Goal: Information Seeking & Learning: Learn about a topic

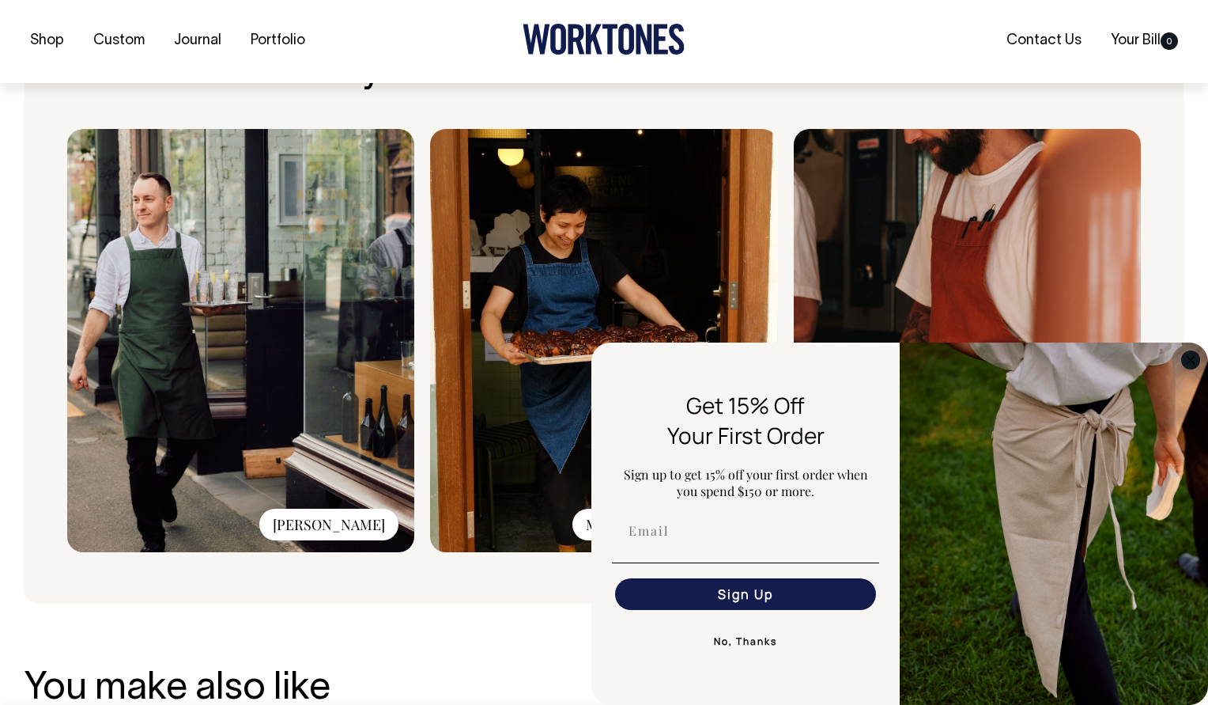
scroll to position [1130, 0]
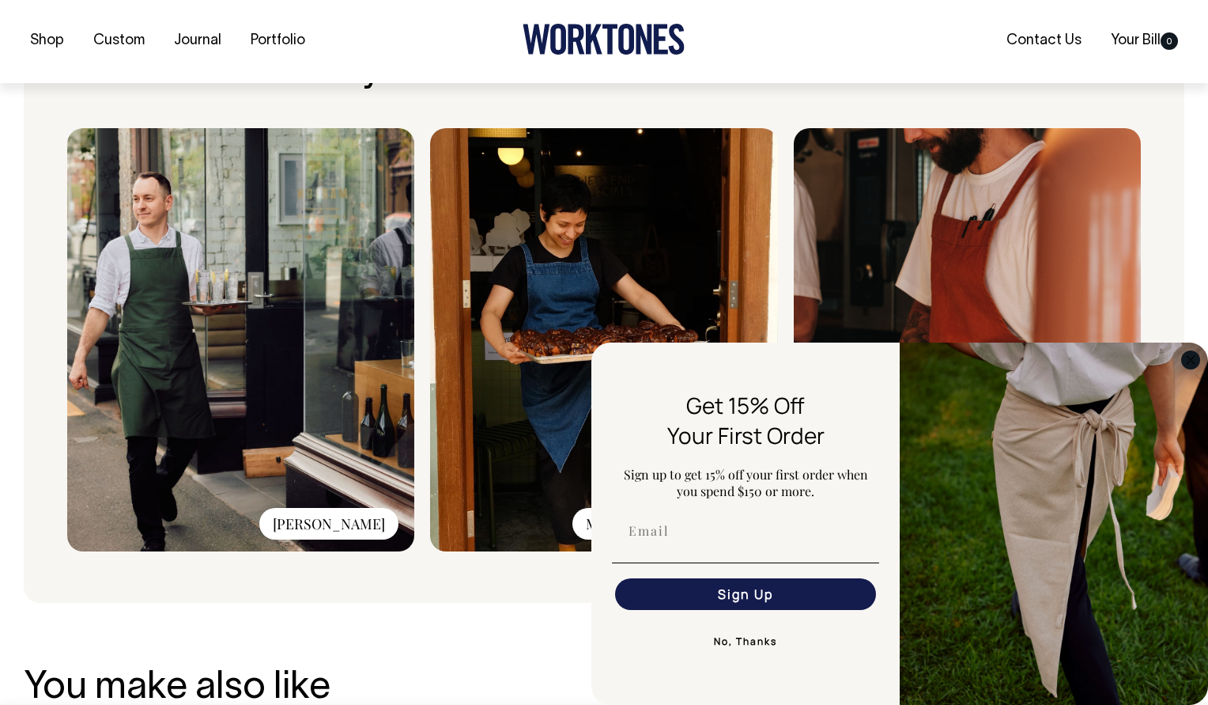
click at [1186, 355] on circle "Close dialog" at bounding box center [1191, 359] width 18 height 18
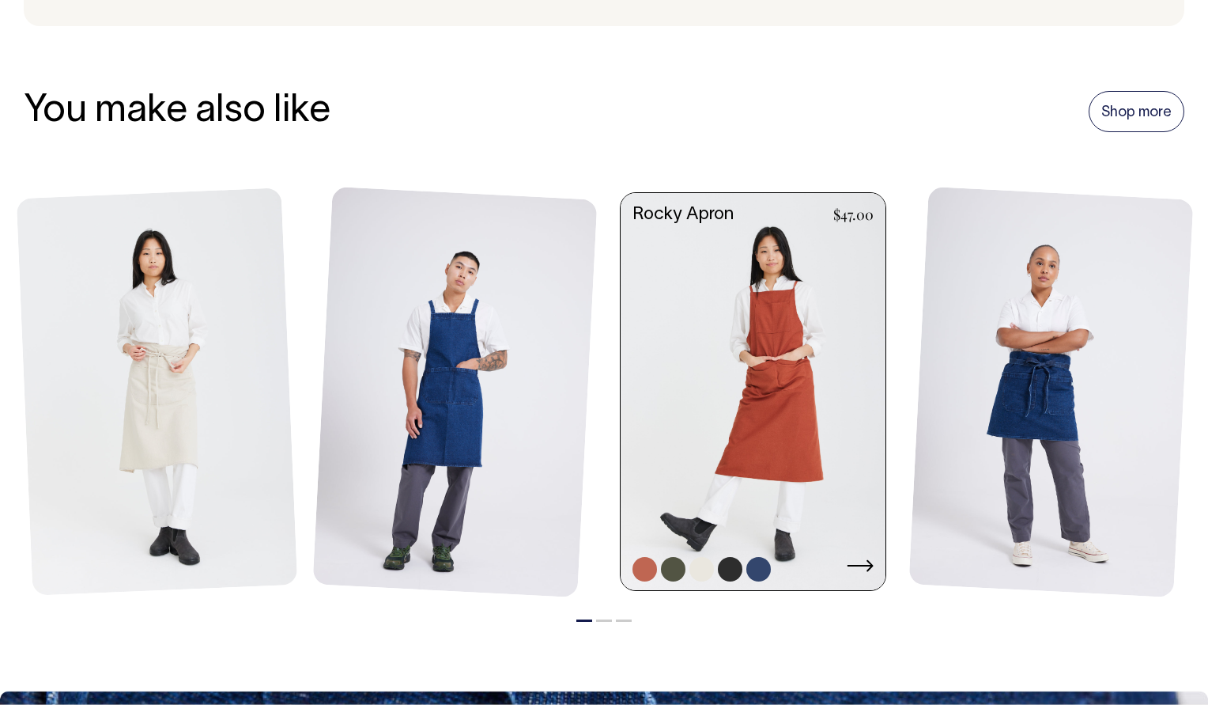
scroll to position [1705, 0]
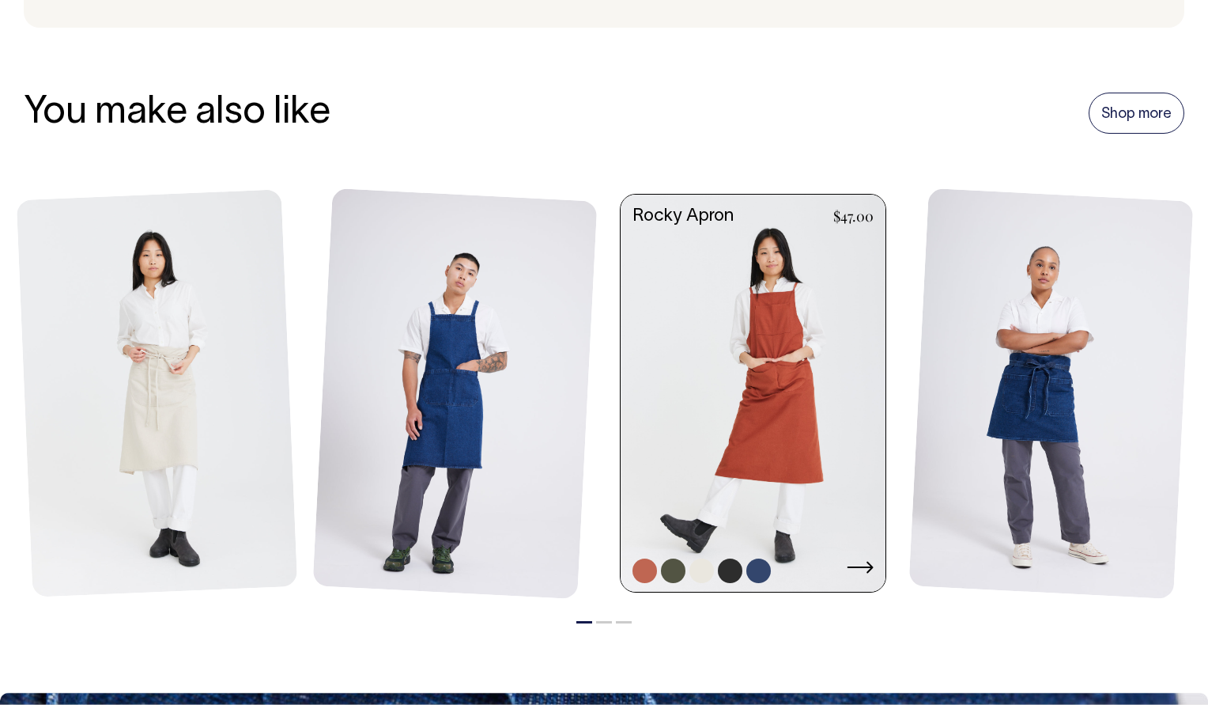
click at [671, 561] on link at bounding box center [673, 570] width 25 height 25
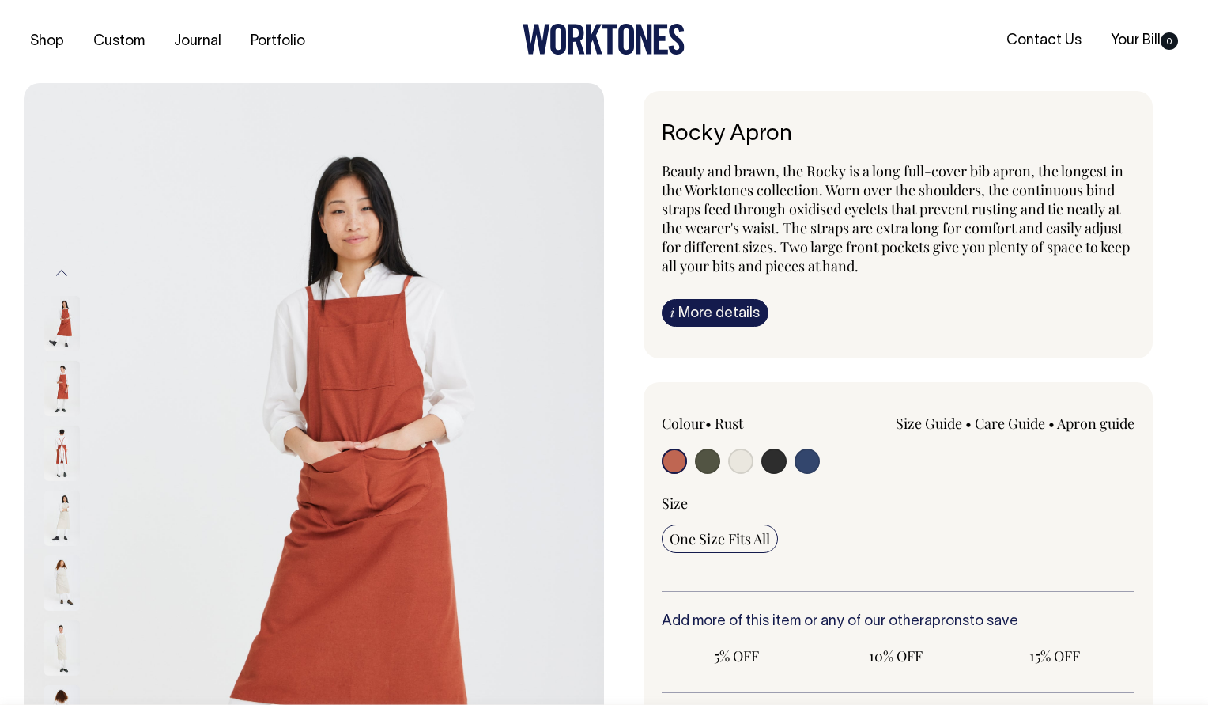
radio input "true"
select select "Olive"
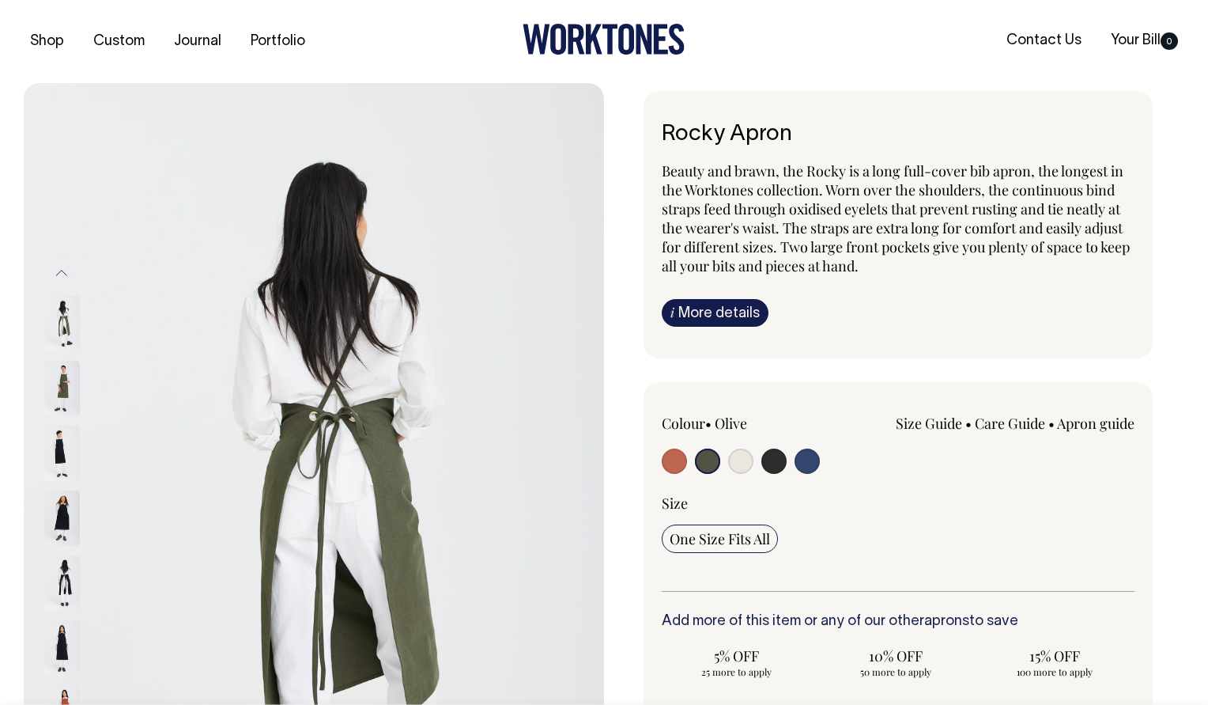
click at [735, 452] on input "radio" at bounding box center [740, 460] width 25 height 25
radio input "true"
select select "Natural"
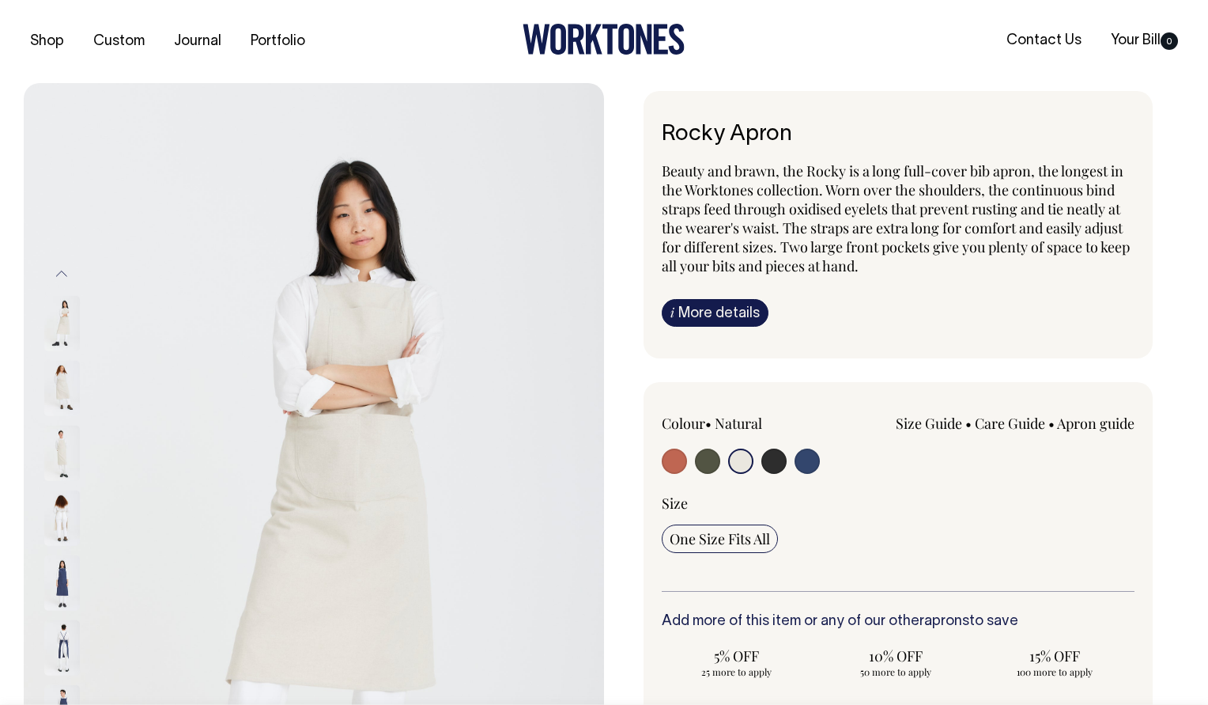
click at [766, 453] on input "radio" at bounding box center [774, 460] width 25 height 25
radio input "true"
select select "Charcoal"
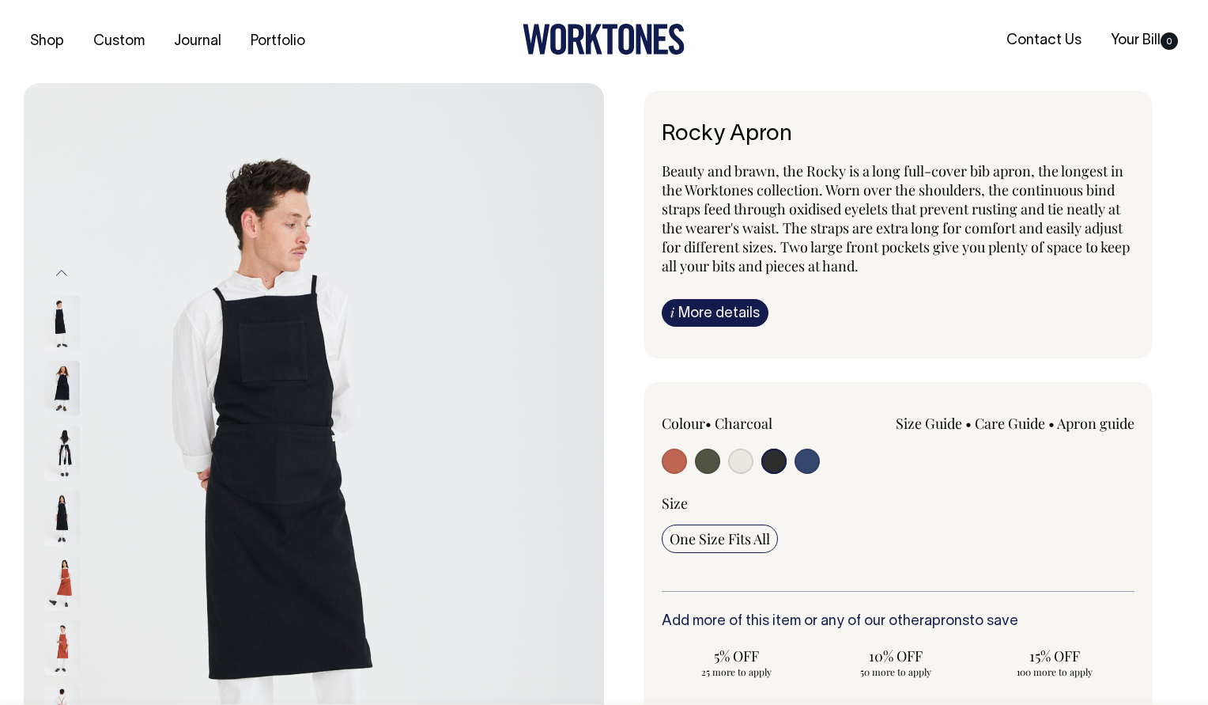
click at [804, 454] on input "radio" at bounding box center [807, 460] width 25 height 25
radio input "true"
select select "Indigo"
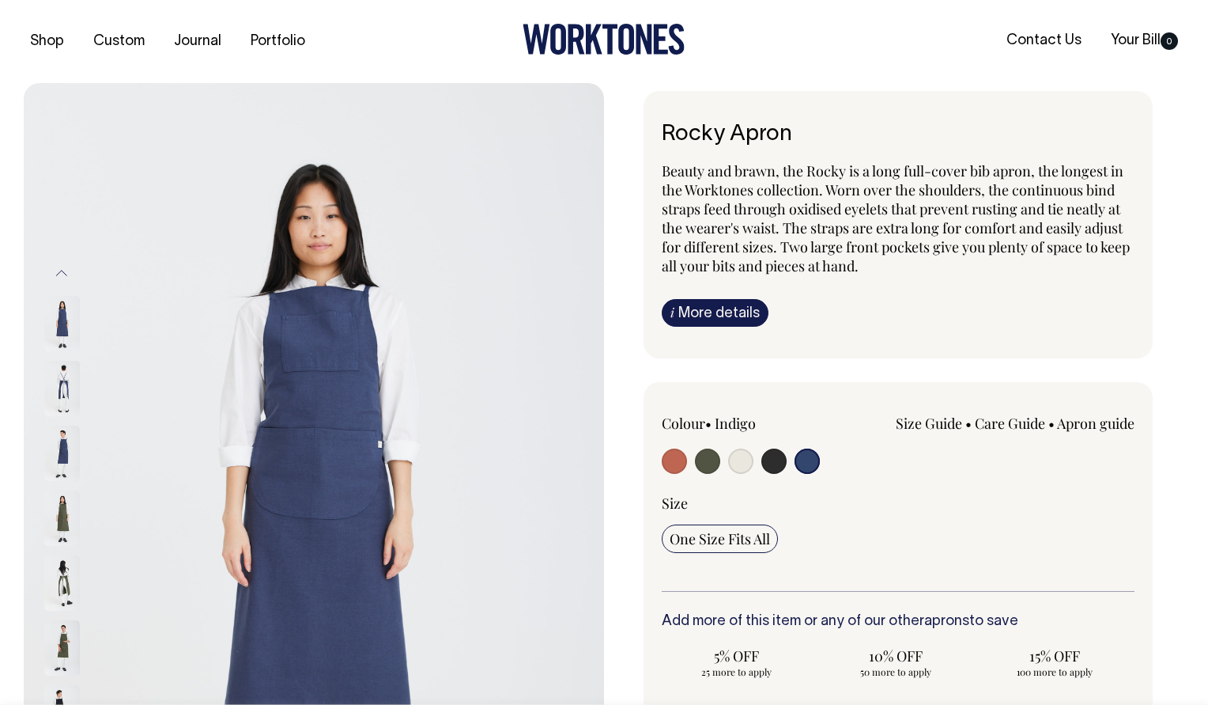
drag, startPoint x: 666, startPoint y: 458, endPoint x: 654, endPoint y: 459, distance: 11.9
click at [666, 458] on input "radio" at bounding box center [674, 460] width 25 height 25
radio input "true"
select select "Rust"
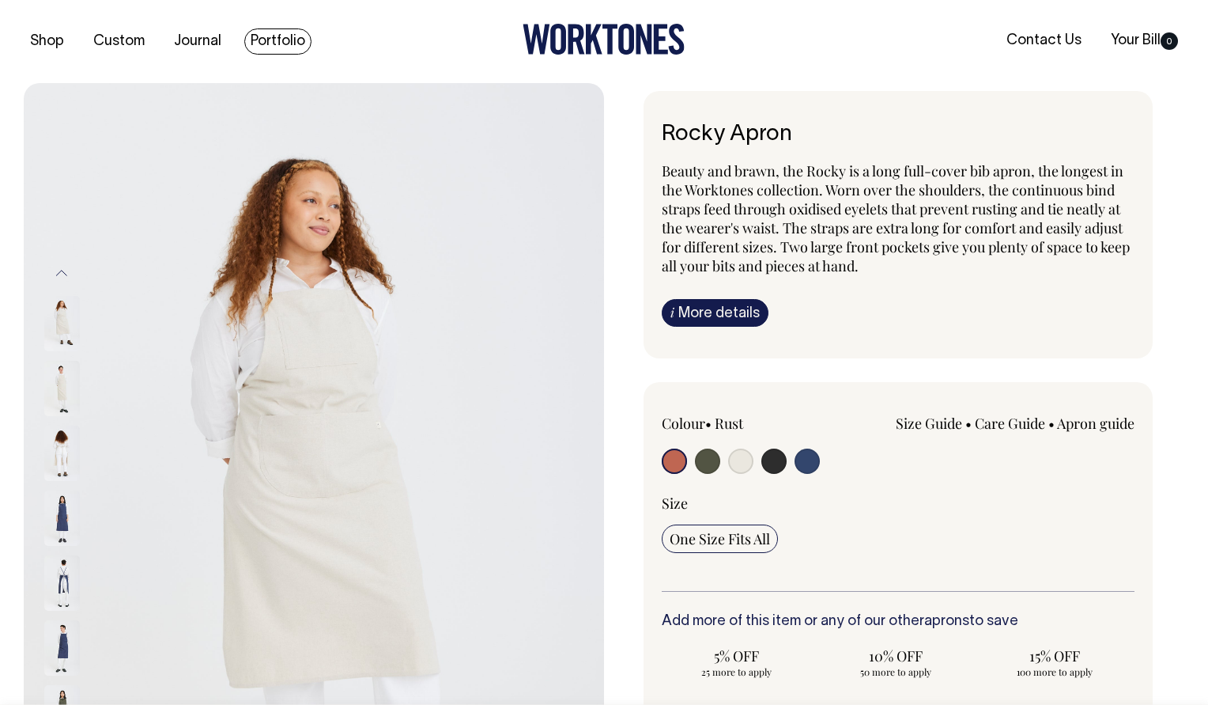
click at [270, 36] on link "Portfolio" at bounding box center [277, 41] width 67 height 26
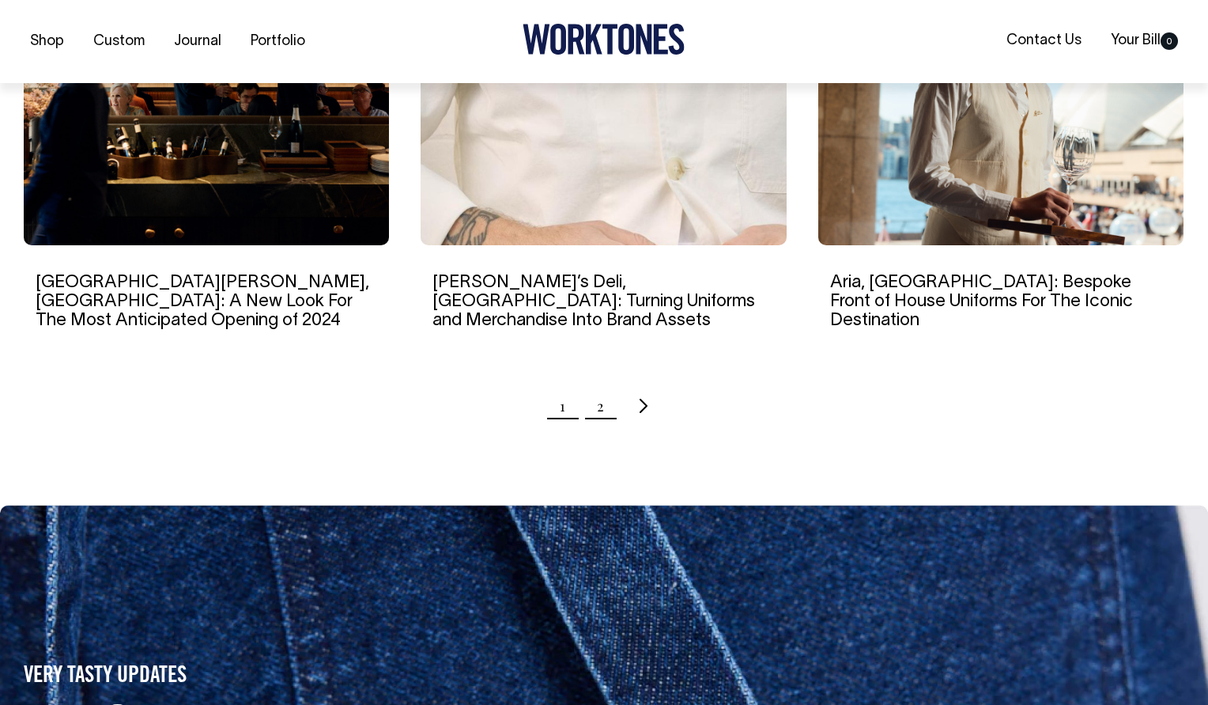
scroll to position [1635, 0]
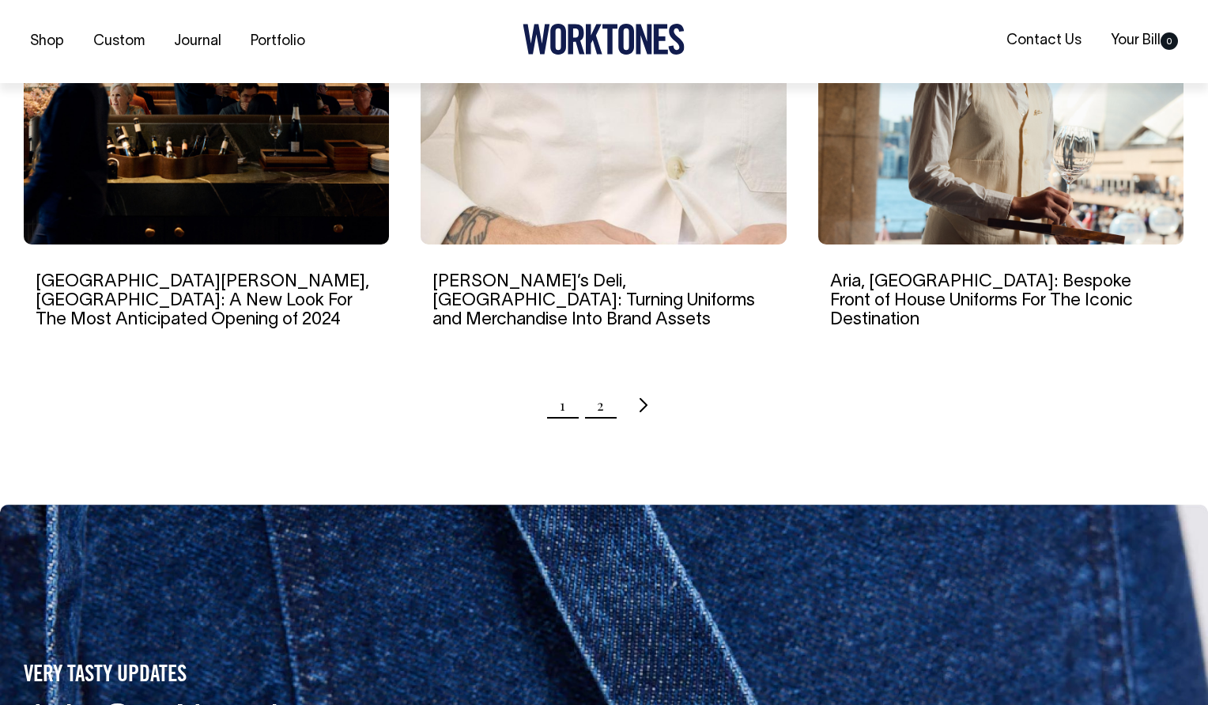
click at [598, 385] on link "2" at bounding box center [600, 405] width 7 height 40
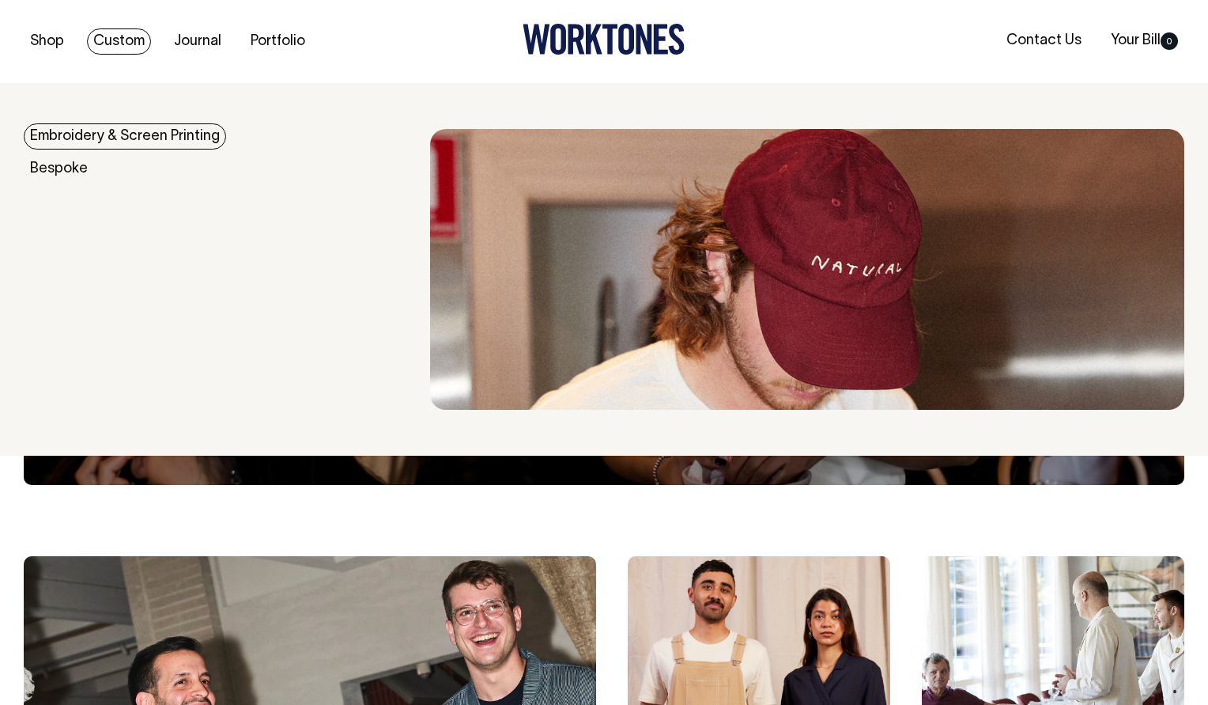
click at [124, 37] on link "Custom" at bounding box center [119, 41] width 64 height 26
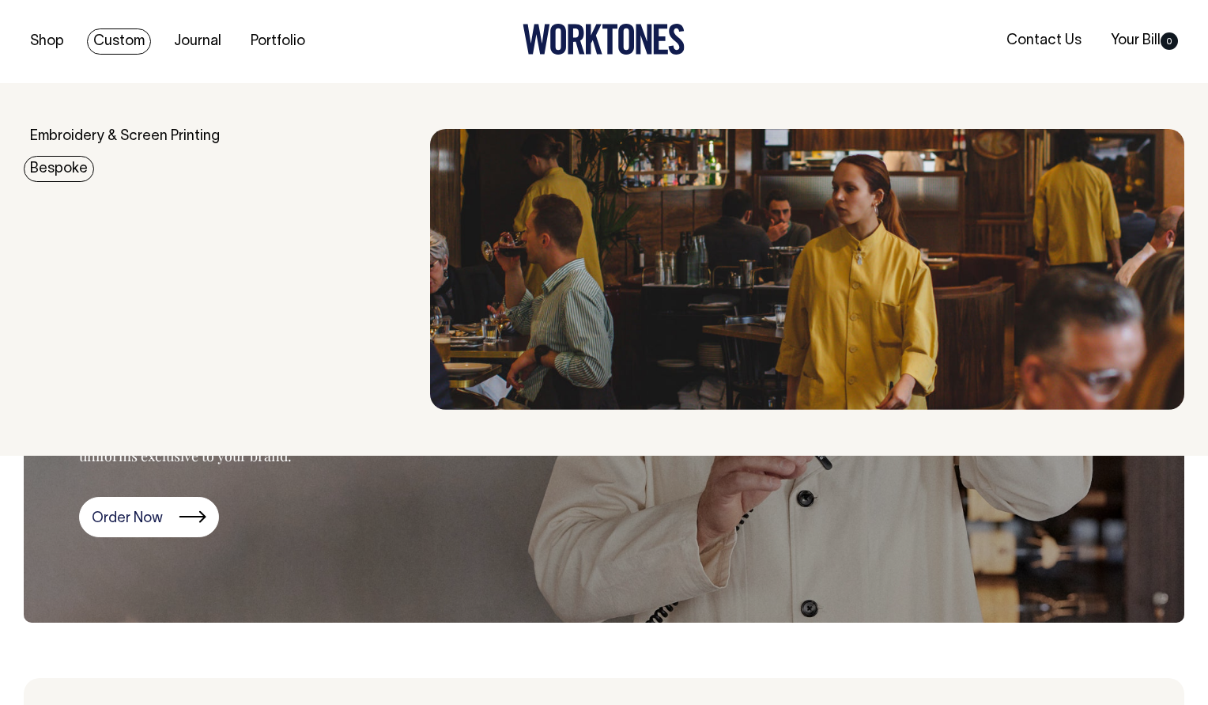
click at [863, 337] on img at bounding box center [807, 269] width 755 height 281
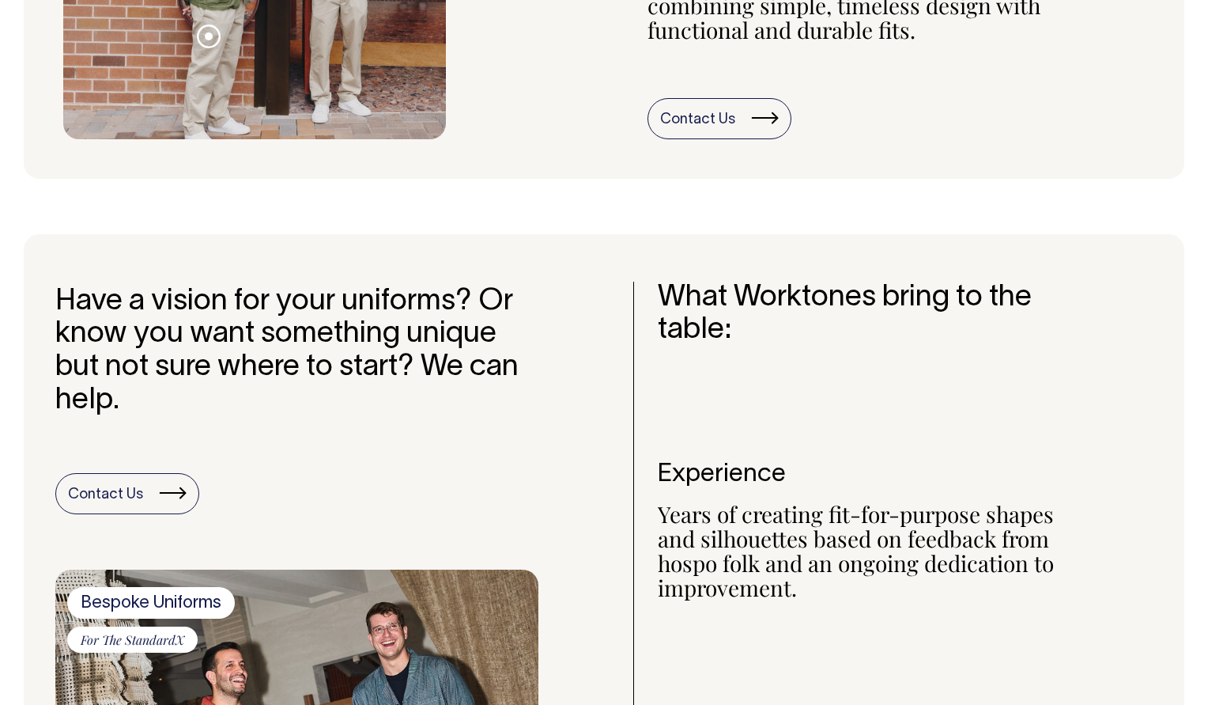
scroll to position [959, 0]
